Goal: Navigation & Orientation: Find specific page/section

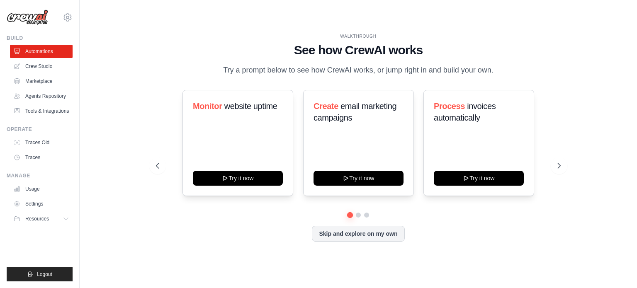
drag, startPoint x: 300, startPoint y: 39, endPoint x: 294, endPoint y: 30, distance: 11.3
click at [294, 30] on div "WALKTHROUGH See how [PERSON_NAME] works Try a prompt below to see how [PERSON_N…" at bounding box center [358, 144] width 531 height 272
drag, startPoint x: 294, startPoint y: 30, endPoint x: 474, endPoint y: 251, distance: 285.2
click at [474, 251] on div "WALKTHROUGH See how [PERSON_NAME] works Try a prompt below to see how [PERSON_N…" at bounding box center [358, 144] width 531 height 272
click at [474, 251] on div "WALKTHROUGH See how CrewAI works Try a prompt below to see how CrewAI works, or…" at bounding box center [358, 143] width 425 height 221
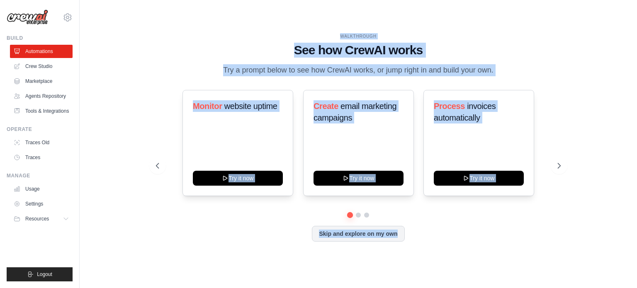
drag, startPoint x: 474, startPoint y: 251, endPoint x: 275, endPoint y: 24, distance: 301.8
click at [275, 24] on div "WALKTHROUGH See how CrewAI works Try a prompt below to see how CrewAI works, or…" at bounding box center [358, 144] width 531 height 272
drag, startPoint x: 275, startPoint y: 24, endPoint x: 477, endPoint y: 242, distance: 296.9
click at [477, 242] on div "WALKTHROUGH See how CrewAI works Try a prompt below to see how CrewAI works, or…" at bounding box center [358, 144] width 531 height 272
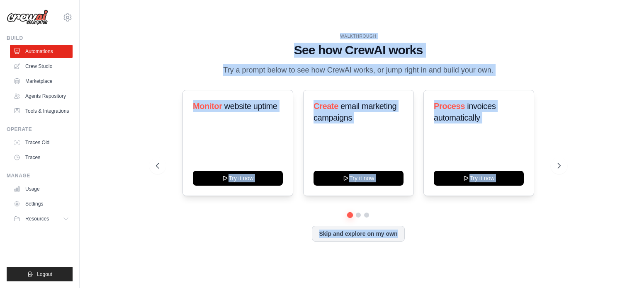
click at [583, 158] on div "WALKTHROUGH See how CrewAI works Try a prompt below to see how CrewAI works, or…" at bounding box center [358, 144] width 531 height 272
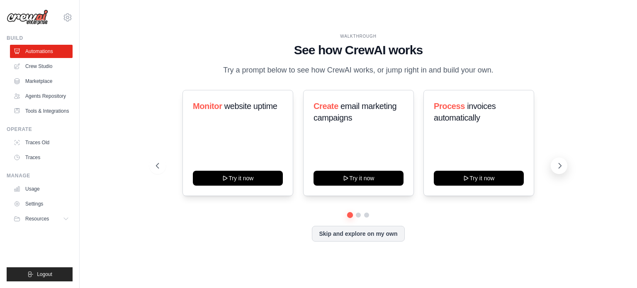
click at [560, 166] on icon at bounding box center [560, 166] width 8 height 8
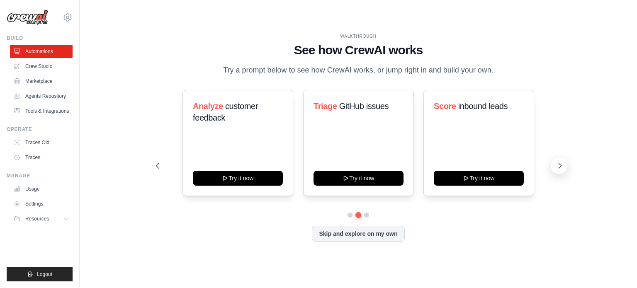
click at [560, 166] on icon at bounding box center [560, 166] width 8 height 8
click at [559, 164] on icon at bounding box center [560, 166] width 8 height 8
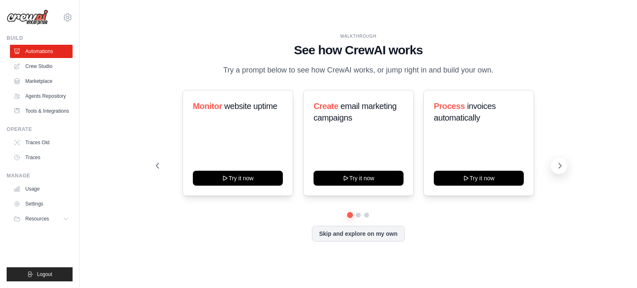
click at [559, 164] on icon at bounding box center [560, 166] width 8 height 8
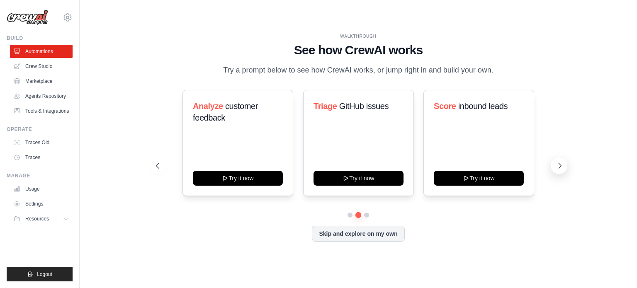
click at [559, 164] on icon at bounding box center [560, 166] width 8 height 8
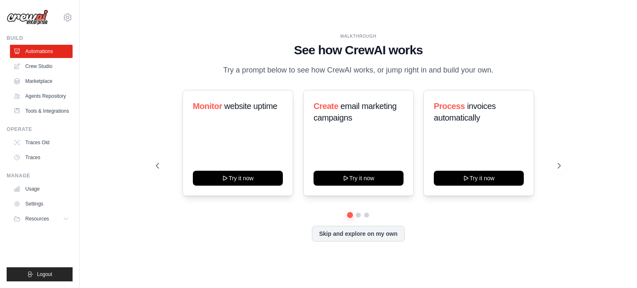
drag, startPoint x: 318, startPoint y: 29, endPoint x: 531, endPoint y: 76, distance: 217.4
click at [531, 76] on div "WALKTHROUGH See how CrewAI works Try a prompt below to see how CrewAI works, or…" at bounding box center [358, 144] width 531 height 272
click at [531, 76] on div "WALKTHROUGH See how CrewAI works Try a prompt below to see how CrewAI works, or…" at bounding box center [358, 54] width 405 height 43
click at [556, 169] on icon at bounding box center [560, 166] width 8 height 8
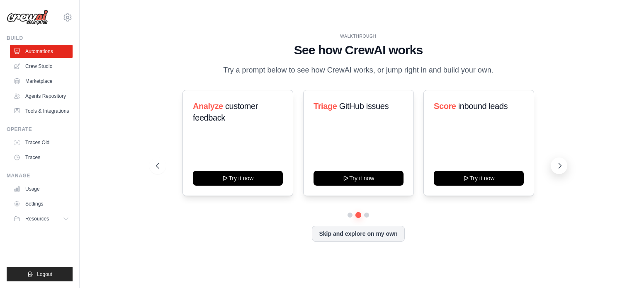
click at [556, 169] on icon at bounding box center [560, 166] width 8 height 8
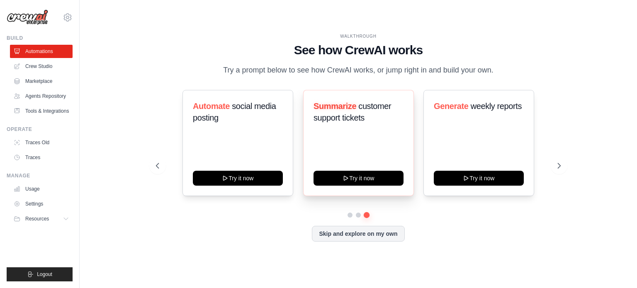
drag, startPoint x: 554, startPoint y: 169, endPoint x: 352, endPoint y: 106, distance: 211.2
click at [352, 106] on div "Monitor website uptime Try it now Create email marketing campaigns Try it now P…" at bounding box center [358, 166] width 405 height 152
click at [556, 172] on button at bounding box center [559, 166] width 17 height 17
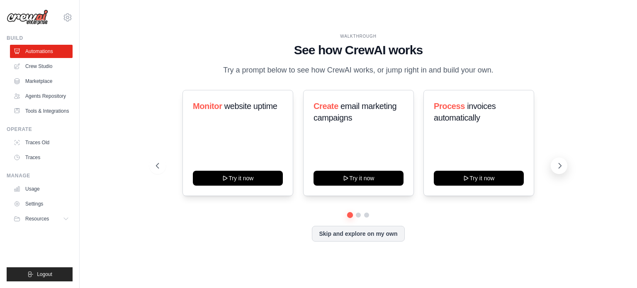
click at [556, 172] on button at bounding box center [559, 166] width 17 height 17
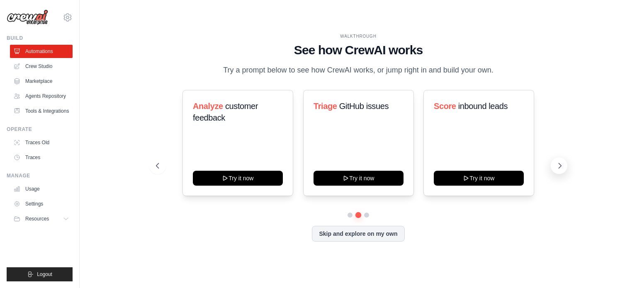
click at [556, 172] on button at bounding box center [559, 166] width 17 height 17
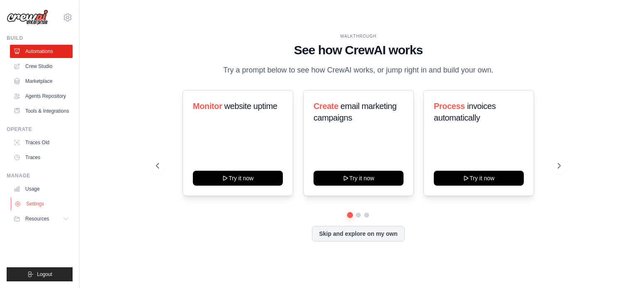
click at [36, 208] on link "Settings" at bounding box center [42, 203] width 63 height 13
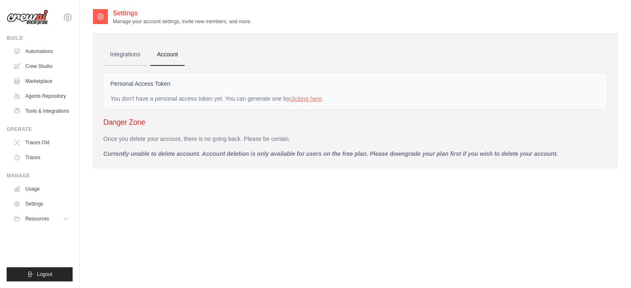
click at [131, 46] on link "Integrations" at bounding box center [125, 55] width 44 height 22
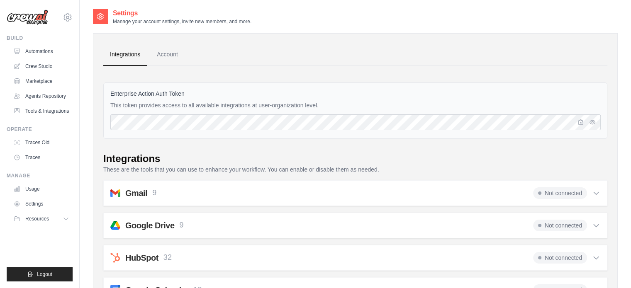
click at [128, 52] on link "Integrations" at bounding box center [125, 55] width 44 height 22
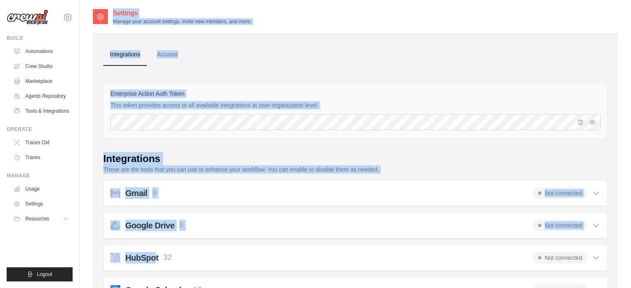
drag, startPoint x: 85, startPoint y: 17, endPoint x: 153, endPoint y: 250, distance: 242.9
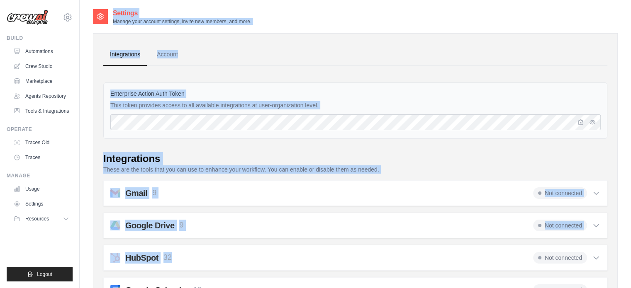
drag, startPoint x: 86, startPoint y: 18, endPoint x: 180, endPoint y: 268, distance: 267.3
drag, startPoint x: 221, startPoint y: 273, endPoint x: 94, endPoint y: -29, distance: 328.4
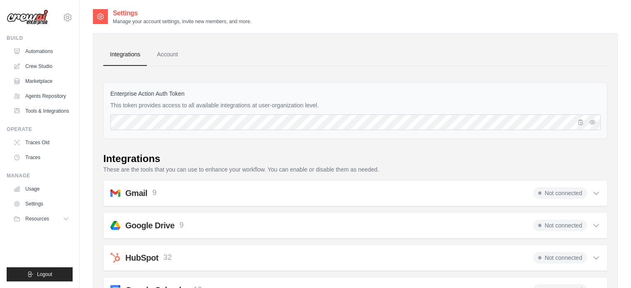
click at [62, 56] on link "Automations" at bounding box center [42, 51] width 63 height 13
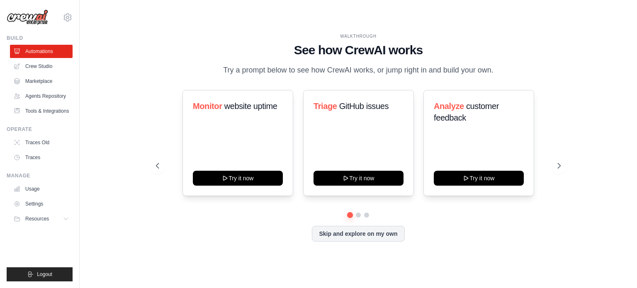
click at [58, 68] on link "Crew Studio" at bounding box center [41, 66] width 63 height 13
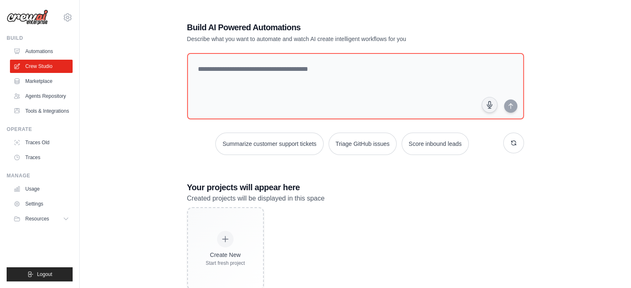
click at [62, 78] on link "Marketplace" at bounding box center [41, 81] width 63 height 13
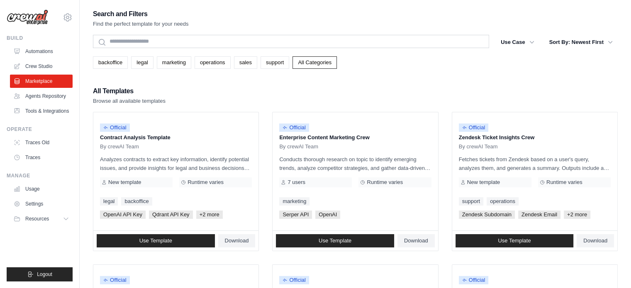
drag, startPoint x: 90, startPoint y: 18, endPoint x: 258, endPoint y: 291, distance: 320.6
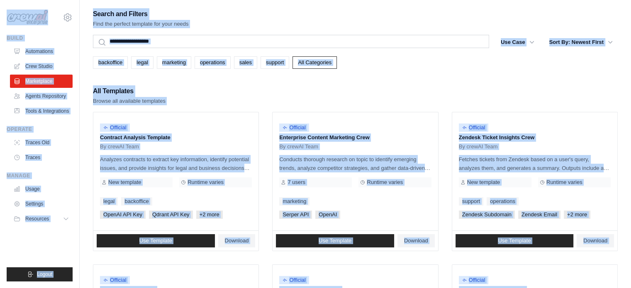
drag, startPoint x: 603, startPoint y: 278, endPoint x: 40, endPoint y: 6, distance: 625.4
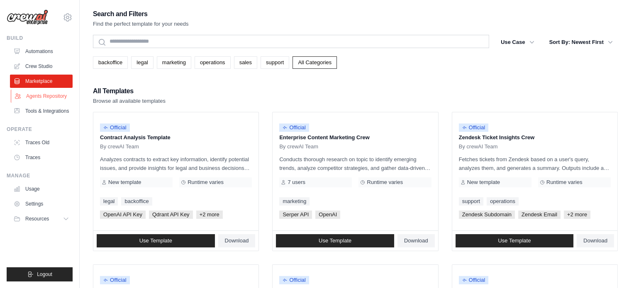
click at [53, 96] on link "Agents Repository" at bounding box center [42, 96] width 63 height 13
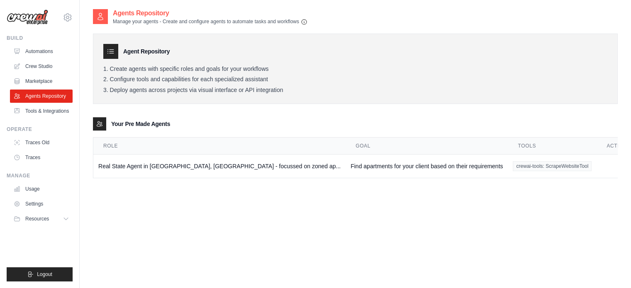
click at [85, 95] on div "Agent Usage Guide To use an agent in your CrewAI project, you can initialize it…" at bounding box center [355, 152] width 551 height 288
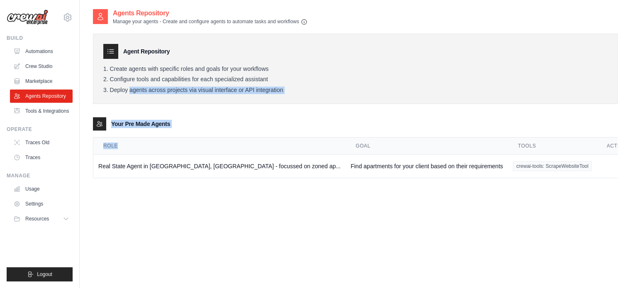
drag, startPoint x: 85, startPoint y: 95, endPoint x: 100, endPoint y: 220, distance: 126.2
click at [100, 220] on div "Agent Usage Guide To use an agent in your CrewAI project, you can initialize it…" at bounding box center [355, 152] width 551 height 288
click at [100, 220] on div "Agents Repository Manage your agents - Create and configure agents to automate …" at bounding box center [355, 152] width 525 height 288
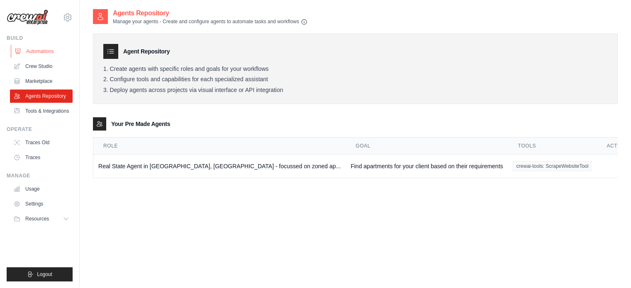
click at [41, 49] on link "Automations" at bounding box center [42, 51] width 63 height 13
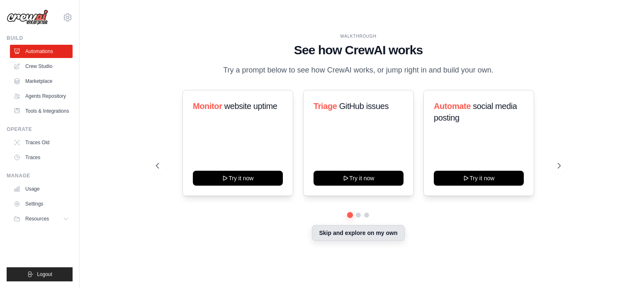
click at [328, 233] on button "Skip and explore on my own" at bounding box center [358, 233] width 92 height 16
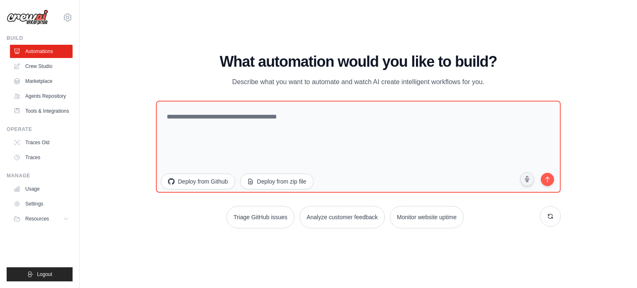
click at [328, 233] on div "WALKTHROUGH See how [PERSON_NAME] works Try a prompt below to see how [PERSON_N…" at bounding box center [358, 144] width 425 height 182
click at [67, 19] on icon at bounding box center [68, 17] width 10 height 10
click at [100, 31] on div "[PERSON_NAME][EMAIL_ADDRESS][DOMAIN_NAME]" at bounding box center [102, 32] width 66 height 8
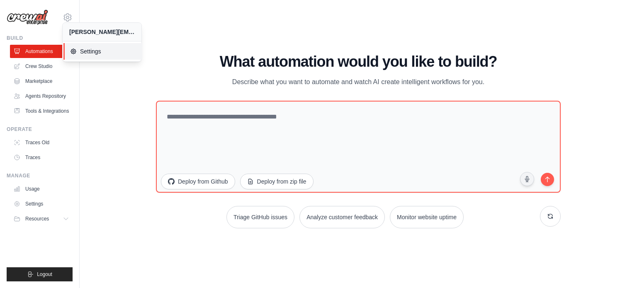
click at [86, 51] on span "Settings" at bounding box center [103, 51] width 66 height 8
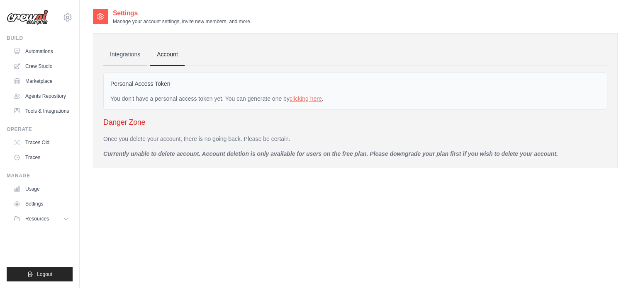
click at [117, 54] on link "Integrations" at bounding box center [125, 55] width 44 height 22
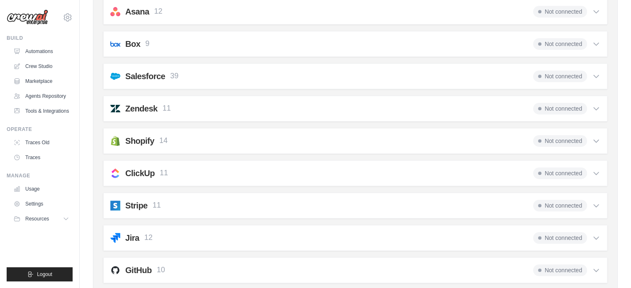
scroll to position [491, 0]
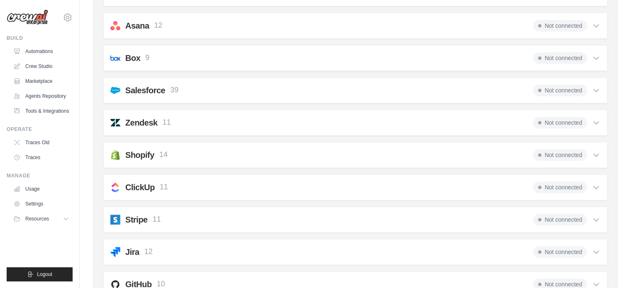
drag, startPoint x: 625, startPoint y: 190, endPoint x: 632, endPoint y: 187, distance: 8.5
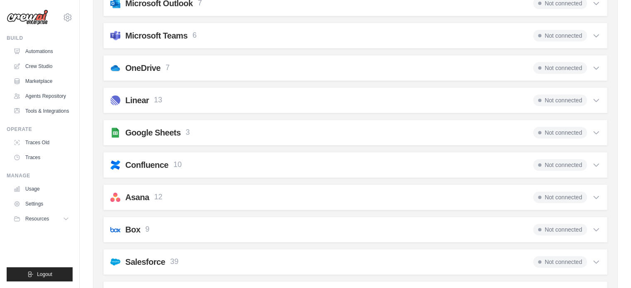
scroll to position [315, 0]
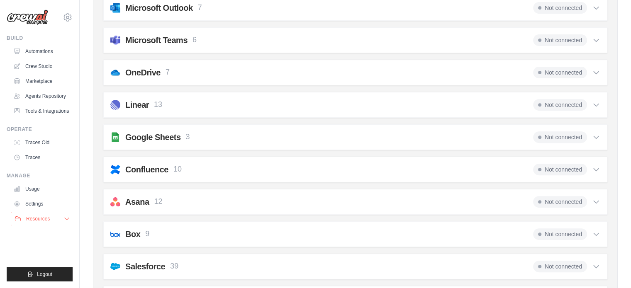
click at [65, 221] on icon at bounding box center [66, 219] width 7 height 7
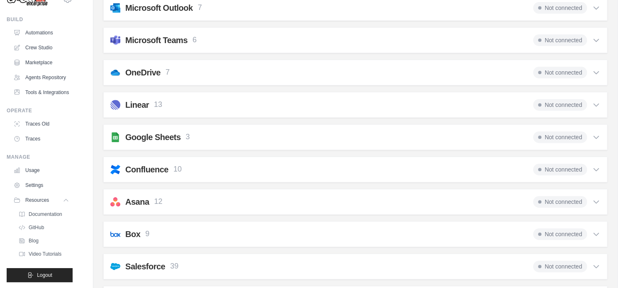
scroll to position [32, 0]
click at [53, 217] on link "Documentation" at bounding box center [45, 214] width 58 height 12
